Goal: Check status

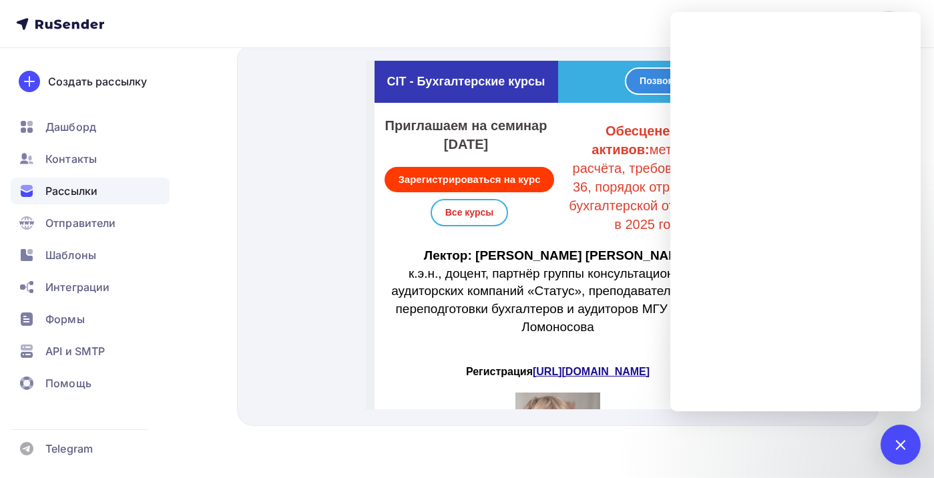
click at [81, 189] on span "Рассылки" at bounding box center [71, 191] width 52 height 16
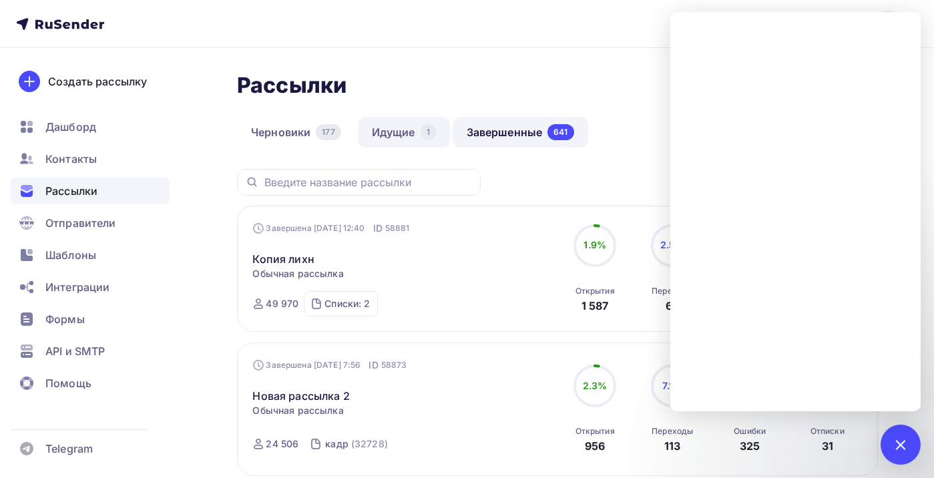
click at [395, 132] on link "Идущие 1" at bounding box center [404, 132] width 92 height 31
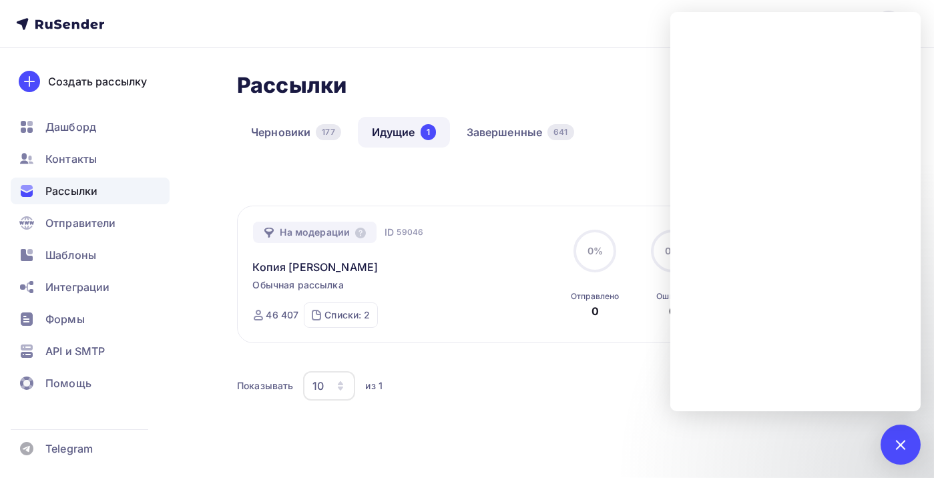
scroll to position [59, 0]
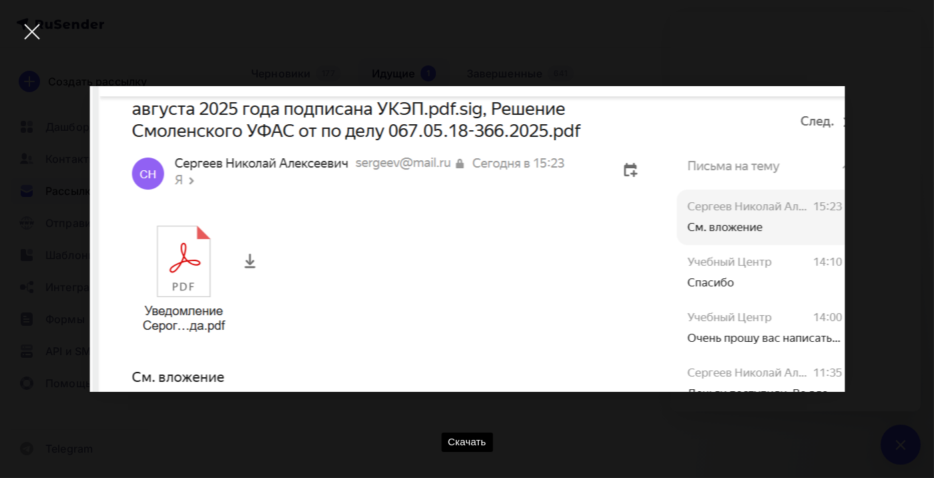
click at [27, 25] on div at bounding box center [32, 32] width 47 height 47
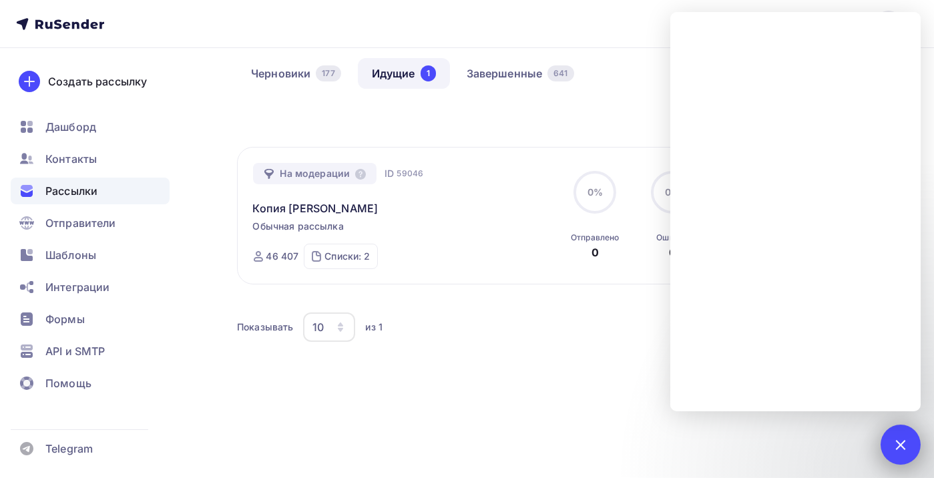
click at [900, 445] on div at bounding box center [901, 444] width 18 height 18
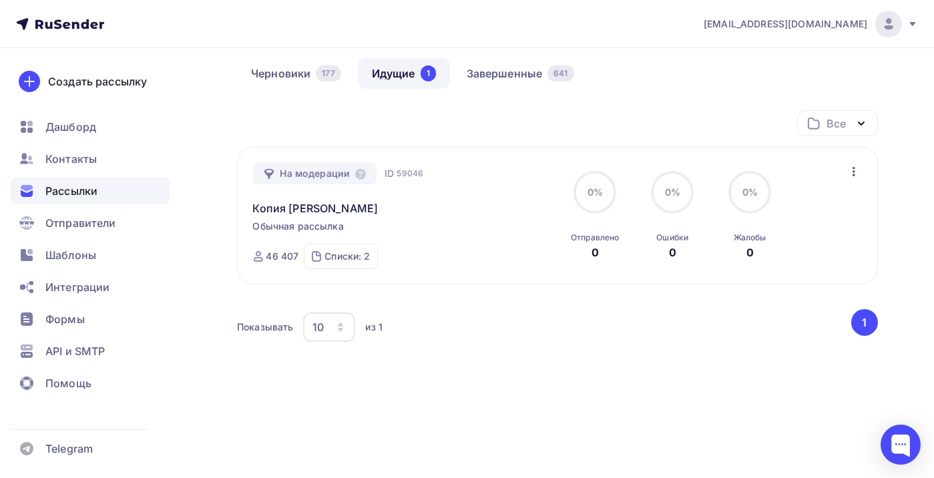
click at [76, 189] on span "Рассылки" at bounding box center [71, 191] width 52 height 16
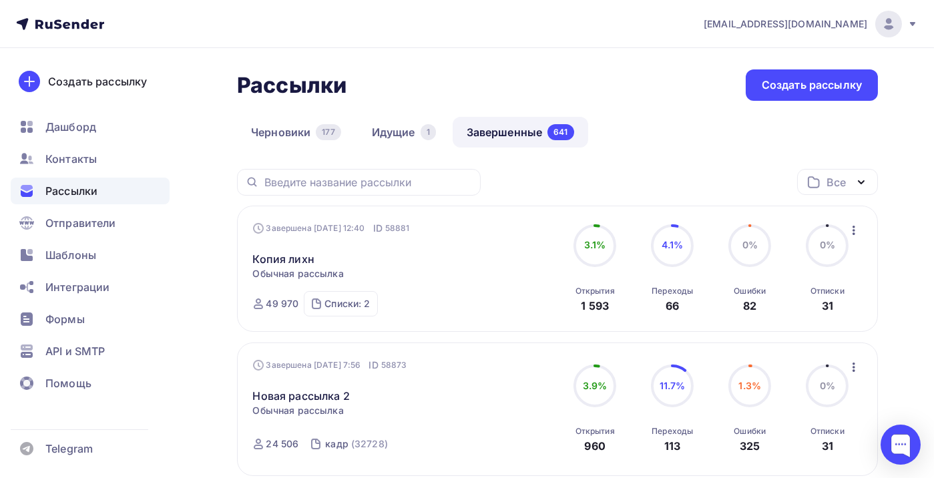
click at [883, 23] on img at bounding box center [889, 24] width 16 height 16
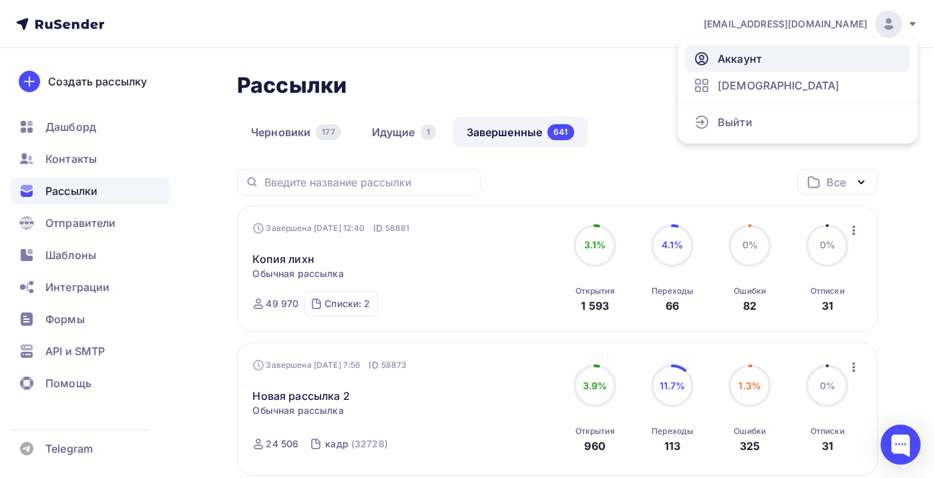
click at [743, 51] on span "Аккаунт" at bounding box center [740, 59] width 44 height 16
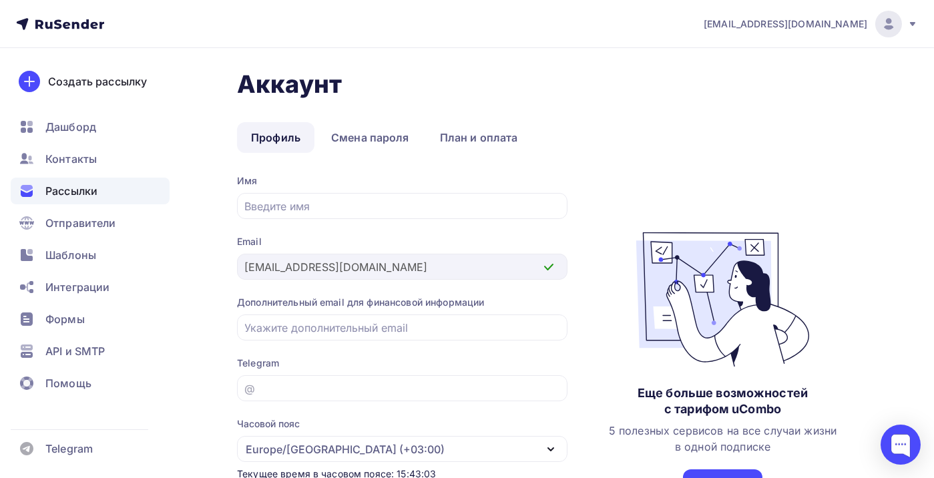
click at [75, 187] on span "Рассылки" at bounding box center [71, 191] width 52 height 16
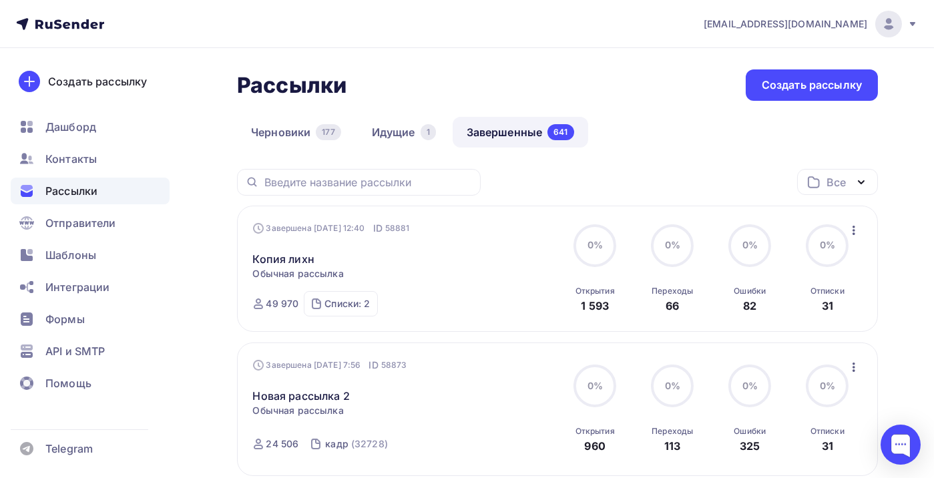
click at [498, 132] on link "Завершенные 641" at bounding box center [521, 132] width 136 height 31
click at [284, 256] on link "Копия лихн" at bounding box center [283, 259] width 61 height 16
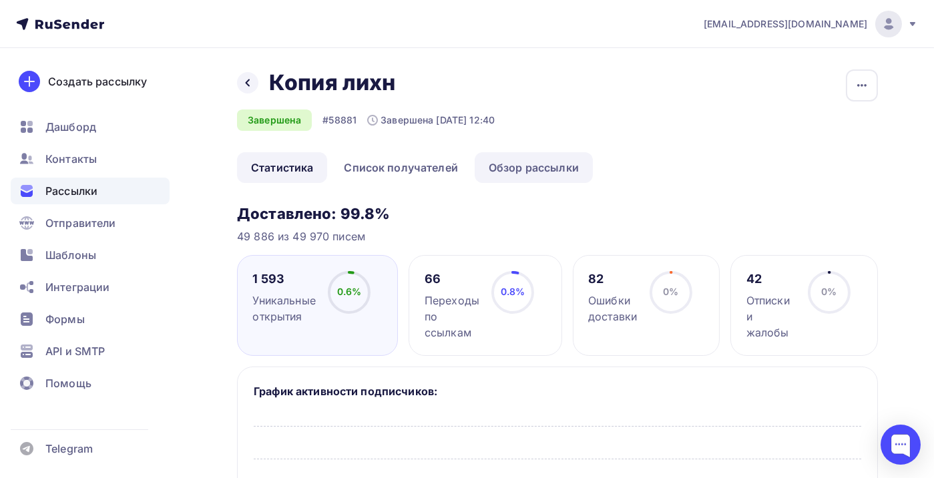
click at [541, 165] on link "Обзор рассылки" at bounding box center [534, 167] width 118 height 31
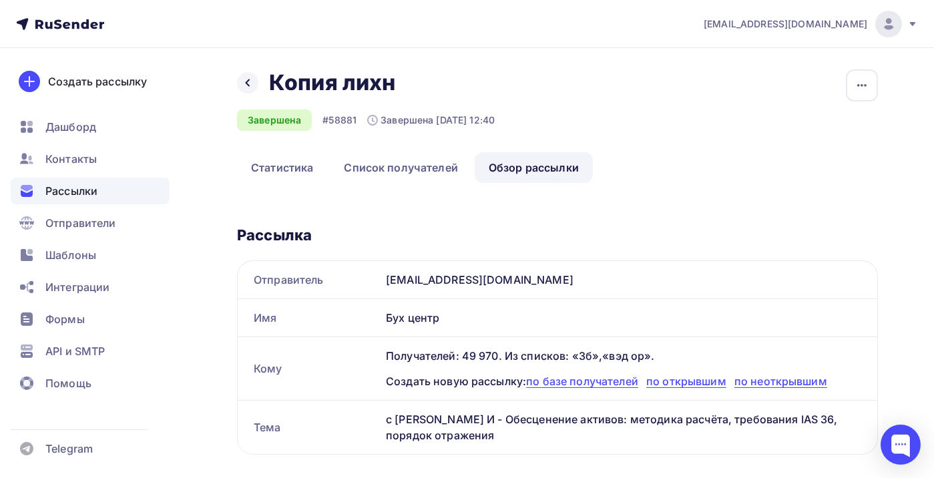
drag, startPoint x: 443, startPoint y: 315, endPoint x: 378, endPoint y: 315, distance: 64.8
click at [378, 315] on div "Имя Бух центр" at bounding box center [558, 317] width 640 height 37
copy div "Имя Бух центр"
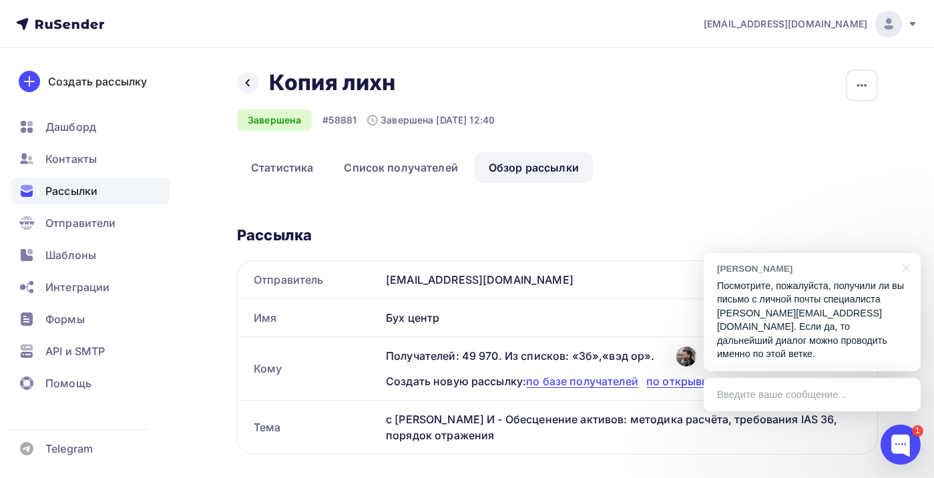
click at [774, 339] on p "Посмотрите, пожалуйста, получили ли вы письмо с личной почты специалиста [PERSO…" at bounding box center [812, 320] width 190 height 82
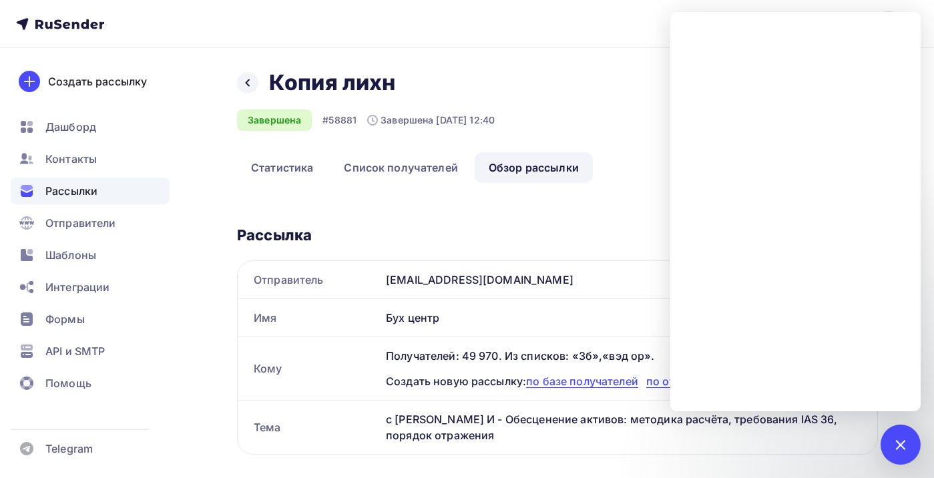
click at [102, 182] on div "Рассылки" at bounding box center [90, 191] width 159 height 27
